Goal: Task Accomplishment & Management: Complete application form

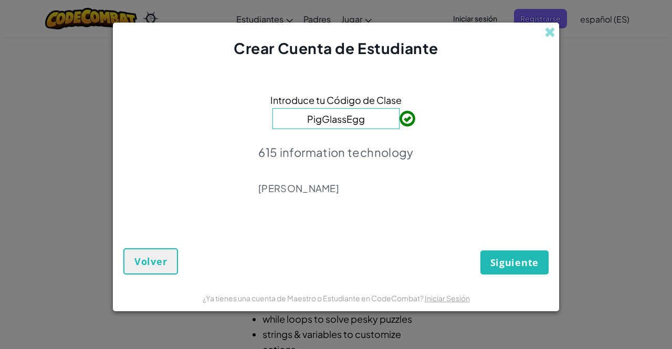
click at [370, 121] on input "PigGlassEgg" at bounding box center [336, 118] width 127 height 21
click at [515, 264] on span "Siguiente" at bounding box center [514, 262] width 48 height 13
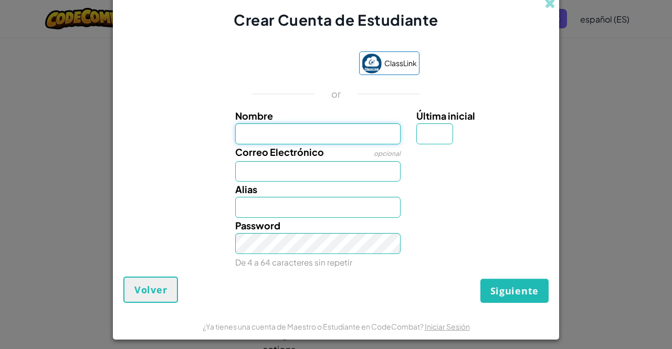
click at [274, 125] on input "Nombre" at bounding box center [318, 133] width 166 height 21
type input "[PERSON_NAME]"
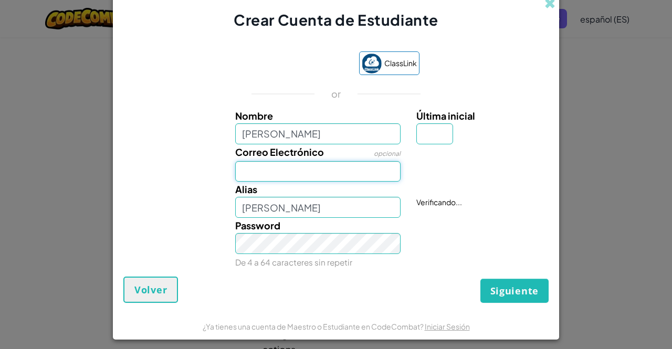
click at [267, 169] on input "Correo Electrónico" at bounding box center [318, 171] width 166 height 21
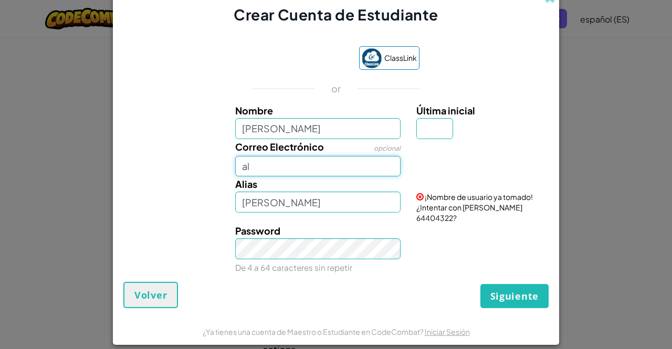
type input "[EMAIL_ADDRESS][DOMAIN_NAME]"
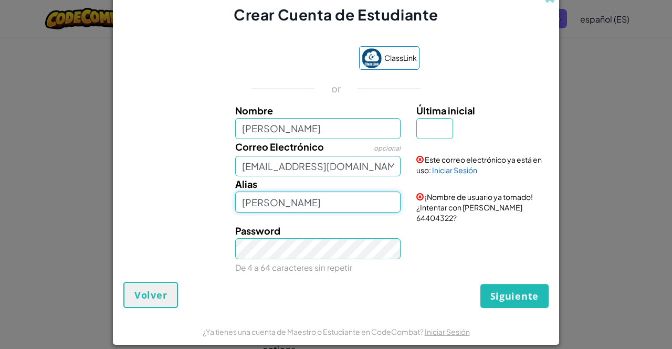
click at [293, 206] on input "[PERSON_NAME]" at bounding box center [318, 202] width 166 height 21
click at [428, 134] on input "Última inicial" at bounding box center [434, 128] width 37 height 21
type input "M"
type input "[PERSON_NAME]"
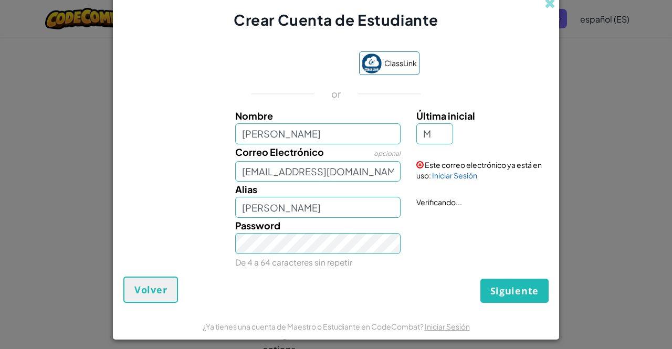
click at [454, 228] on div "Password De 4 a 64 caracteres sin repetir" at bounding box center [336, 244] width 436 height 52
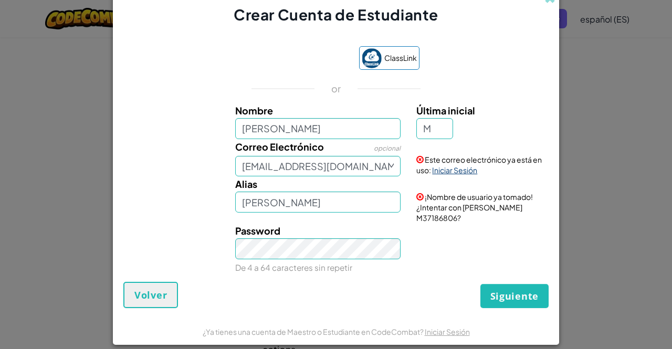
click at [447, 175] on link "Iniciar Sesión" at bounding box center [454, 169] width 45 height 9
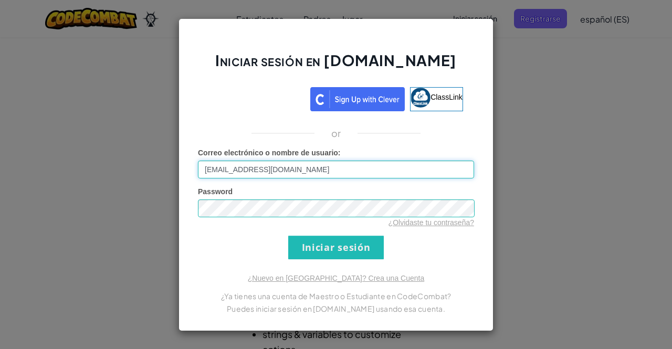
click at [309, 174] on input "[EMAIL_ADDRESS][DOMAIN_NAME]" at bounding box center [336, 170] width 276 height 18
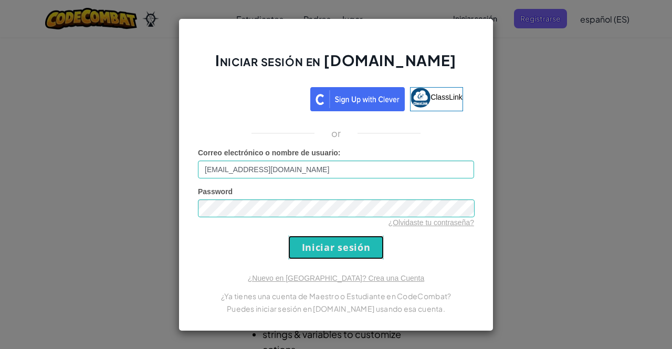
click at [348, 246] on input "Iniciar sesión" at bounding box center [336, 248] width 96 height 24
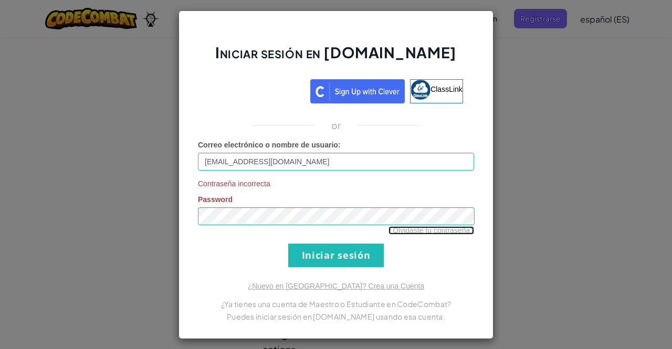
click at [439, 231] on link "¿Olvidaste tu contraseña?" at bounding box center [432, 230] width 86 height 8
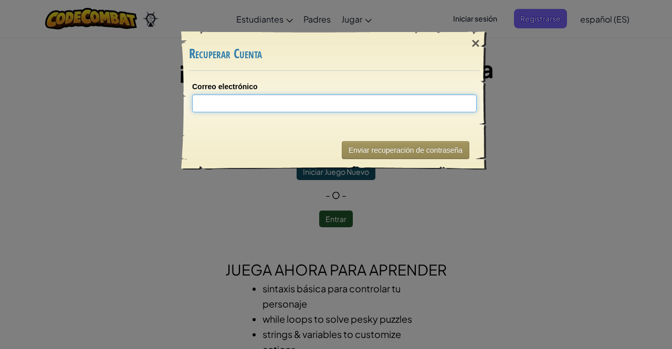
click at [217, 97] on input "Correo electrónico" at bounding box center [334, 104] width 285 height 18
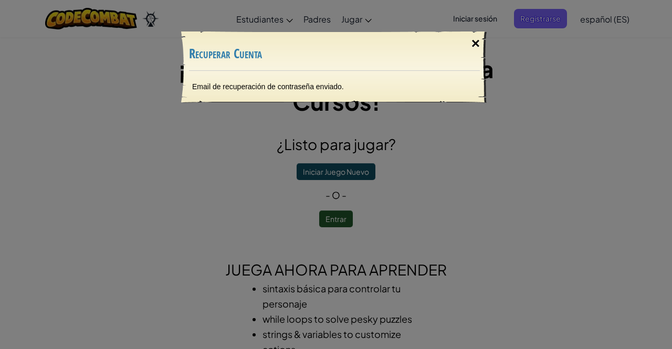
click at [473, 45] on div "×" at bounding box center [476, 43] width 24 height 30
